Goal: Task Accomplishment & Management: Complete application form

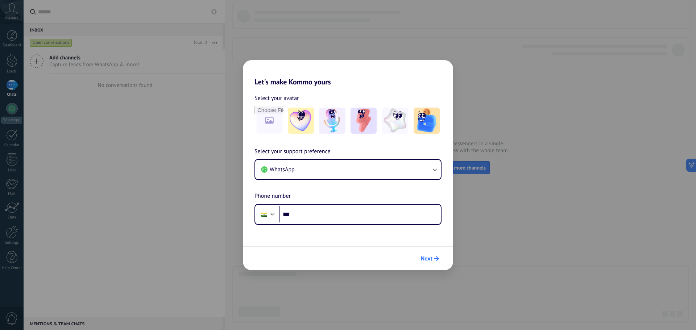
click at [429, 261] on span "Next" at bounding box center [427, 258] width 12 height 5
click at [363, 200] on div "Select your support preference WhatsApp Phone number Phone ***" at bounding box center [348, 186] width 210 height 78
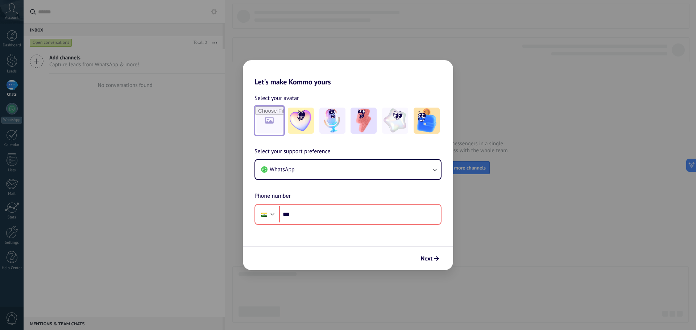
click at [267, 116] on input "file" at bounding box center [269, 121] width 28 height 28
type input "**********"
click at [164, 16] on div "Let's make Kommo yours Select your avatar Select your support preference WhatsA…" at bounding box center [348, 165] width 696 height 330
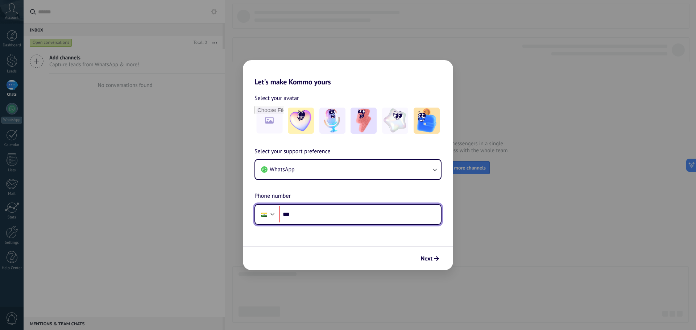
click at [385, 213] on input "***" at bounding box center [360, 214] width 162 height 17
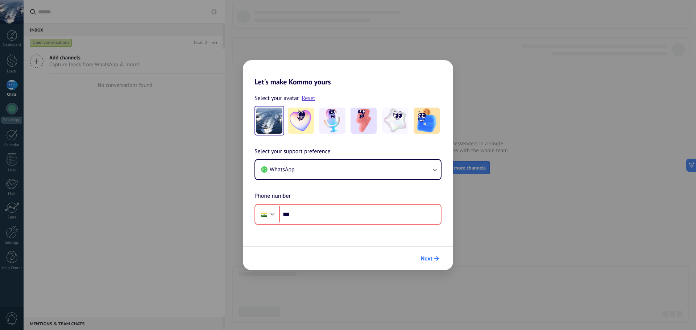
click at [439, 259] on button "Next" at bounding box center [429, 258] width 25 height 12
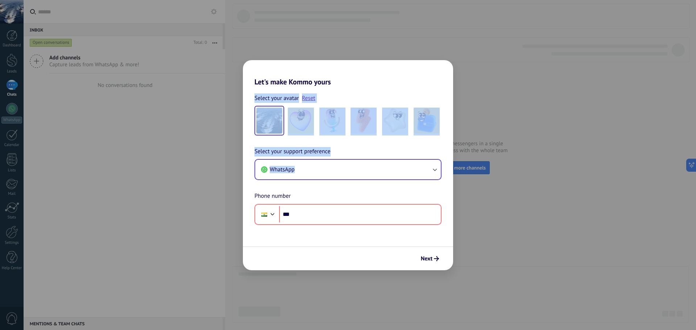
drag, startPoint x: 422, startPoint y: 65, endPoint x: 343, endPoint y: 177, distance: 137.2
click at [343, 177] on div "Let's make Kommo yours Select your avatar Reset Select your support preference …" at bounding box center [348, 165] width 210 height 210
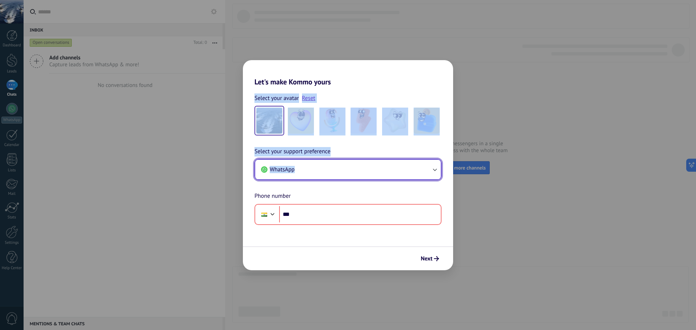
click at [343, 177] on button "WhatsApp" at bounding box center [347, 170] width 185 height 20
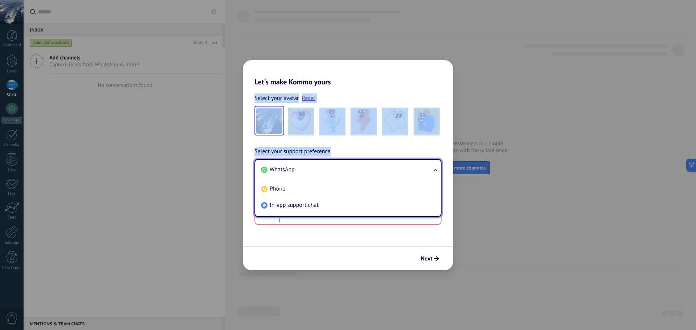
click at [393, 148] on div "Select your support preference WhatsApp WhatsApp Phone In-app support chat Phon…" at bounding box center [348, 186] width 210 height 78
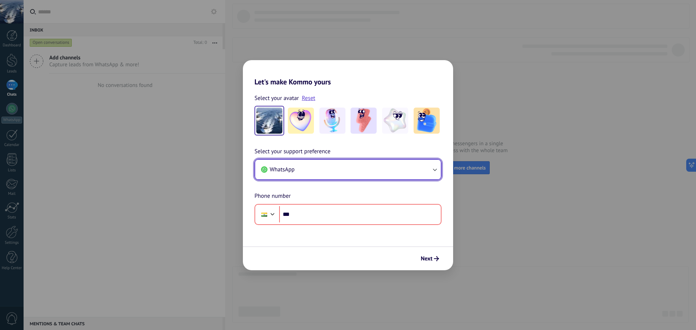
click at [375, 175] on button "WhatsApp" at bounding box center [347, 170] width 185 height 20
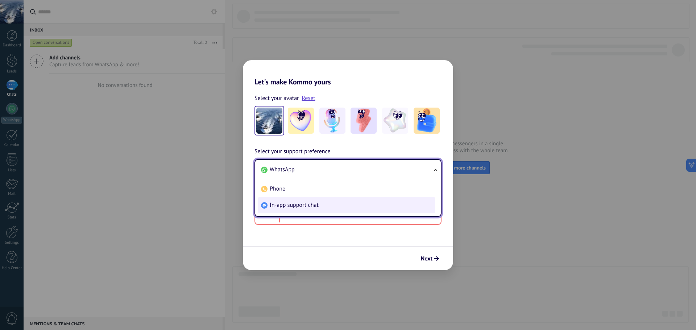
click at [349, 213] on li "In-app support chat" at bounding box center [346, 205] width 177 height 16
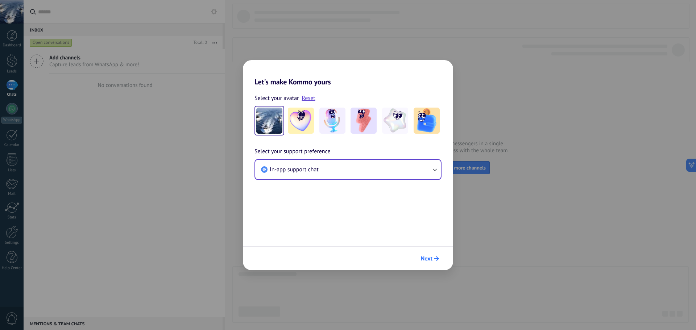
click at [430, 258] on span "Next" at bounding box center [427, 258] width 12 height 5
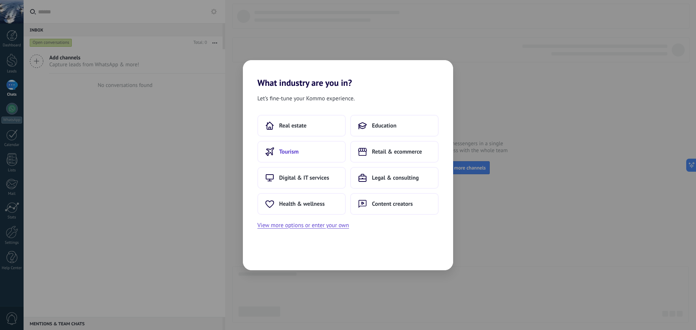
click at [307, 159] on button "Tourism" at bounding box center [301, 152] width 88 height 22
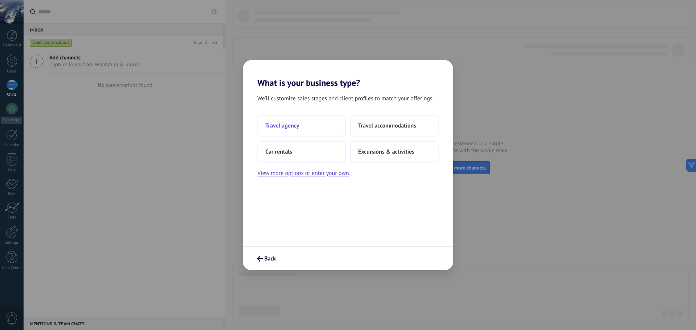
click at [316, 127] on button "Travel agency" at bounding box center [301, 126] width 88 height 22
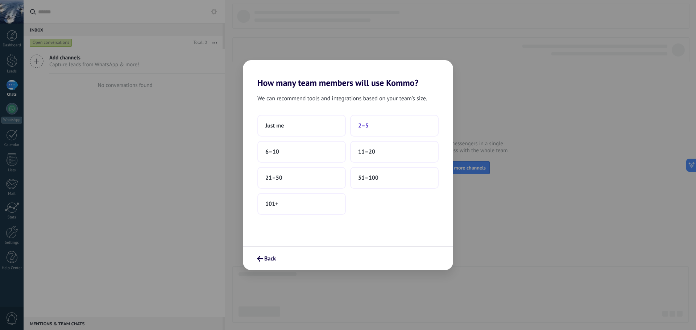
click at [355, 128] on button "2–5" at bounding box center [394, 126] width 88 height 22
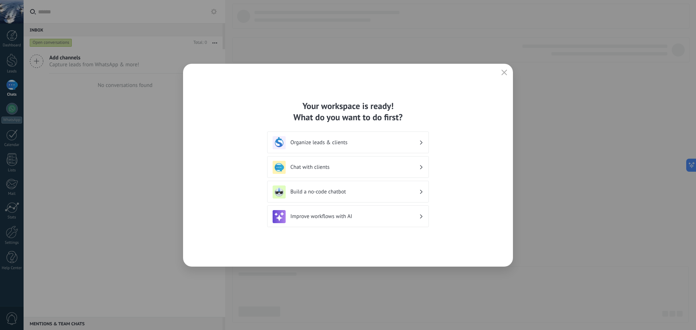
click at [389, 166] on h3 "Chat with clients" at bounding box center [354, 167] width 129 height 7
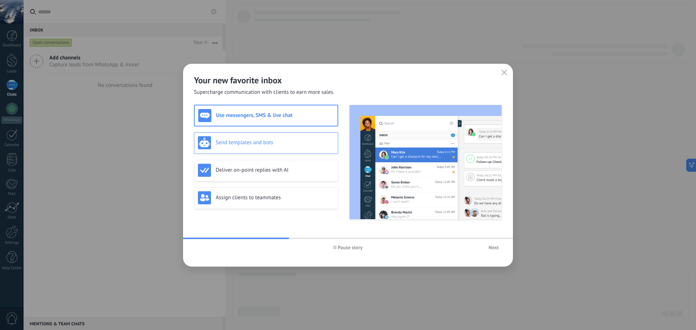
click at [266, 147] on div "Send templates and bots" at bounding box center [266, 142] width 136 height 13
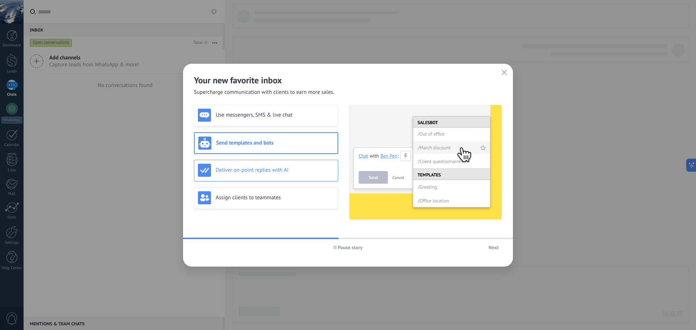
click at [275, 172] on h3 "Deliver on-point replies with AI" at bounding box center [275, 170] width 118 height 7
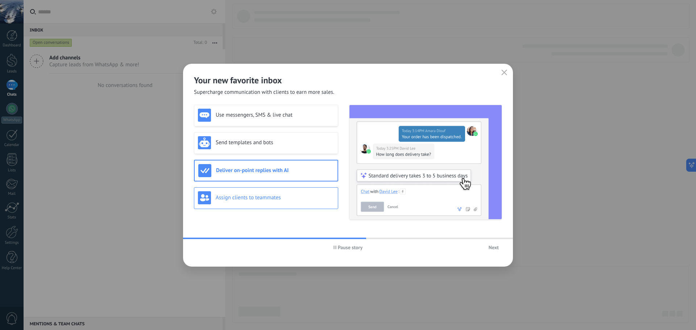
click at [275, 189] on div "Assign clients to teammates" at bounding box center [266, 198] width 144 height 22
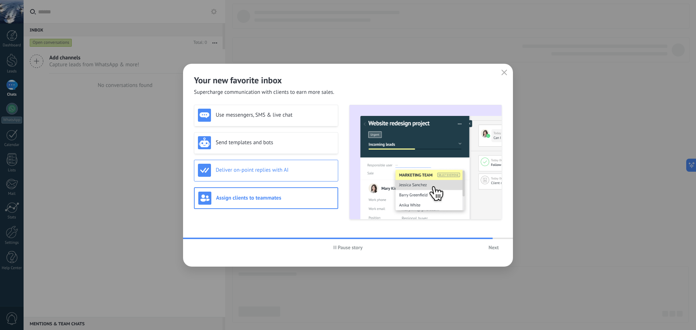
click at [280, 174] on div "Deliver on-point replies with AI" at bounding box center [266, 170] width 136 height 13
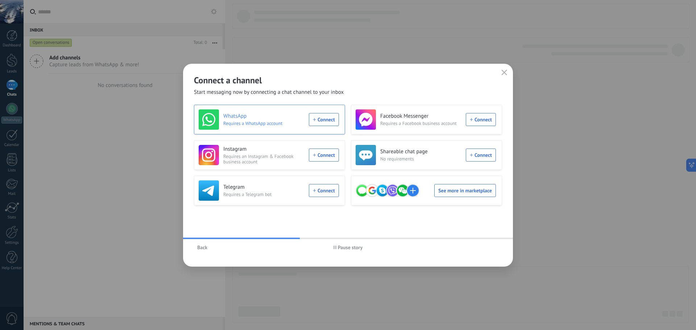
click at [323, 124] on div "WhatsApp Requires a WhatsApp account Connect" at bounding box center [269, 119] width 140 height 20
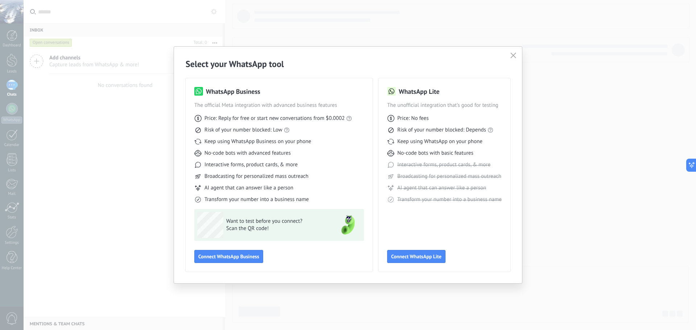
click at [512, 56] on use "button" at bounding box center [512, 55] width 5 height 5
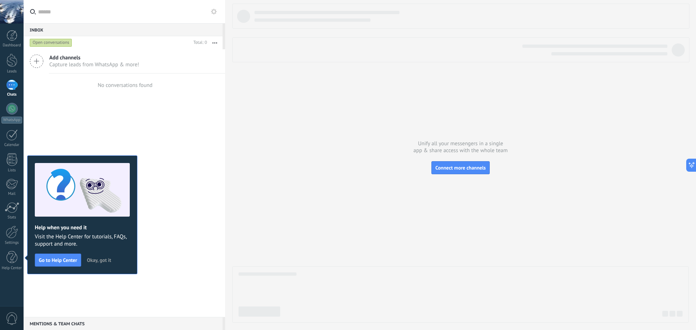
click at [96, 258] on span "Okay, got it" at bounding box center [99, 260] width 24 height 5
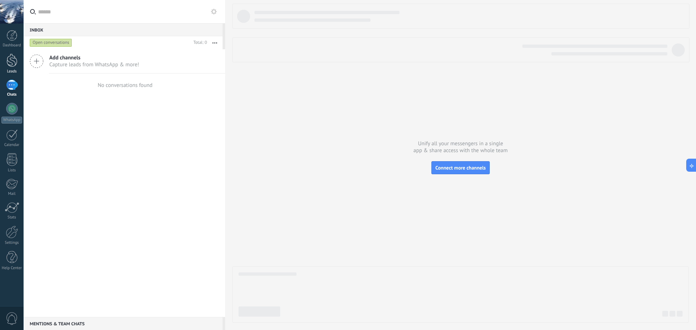
click at [16, 68] on link "Leads" at bounding box center [12, 64] width 24 height 20
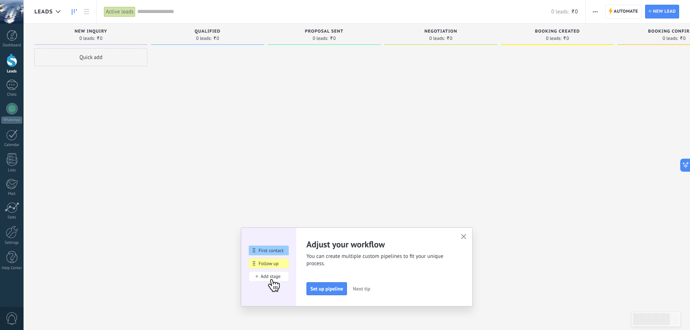
click at [97, 30] on span "New inquiry" at bounding box center [91, 31] width 33 height 5
